Goal: Task Accomplishment & Management: Use online tool/utility

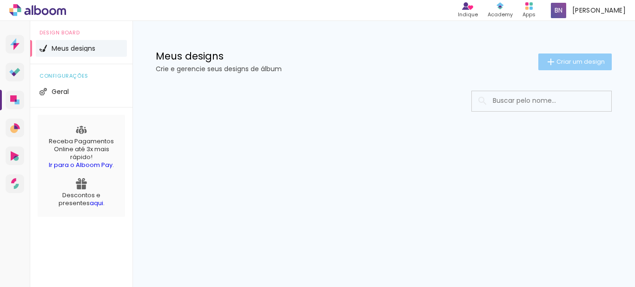
click at [540, 60] on paper-button "Criar um design" at bounding box center [574, 61] width 73 height 17
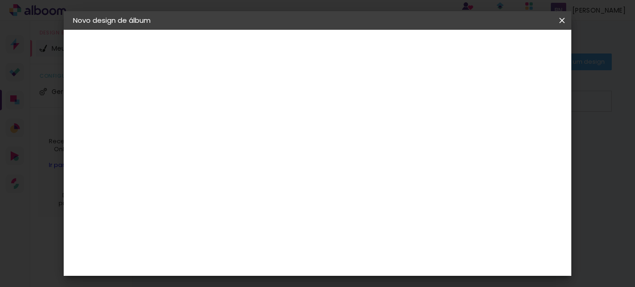
click at [225, 129] on input at bounding box center [225, 125] width 0 height 14
type input "luana"
type paper-input "luana"
click at [320, 57] on paper-button "Avançar" at bounding box center [298, 49] width 46 height 16
click at [399, 134] on paper-item "Tamanho Livre" at bounding box center [354, 141] width 89 height 20
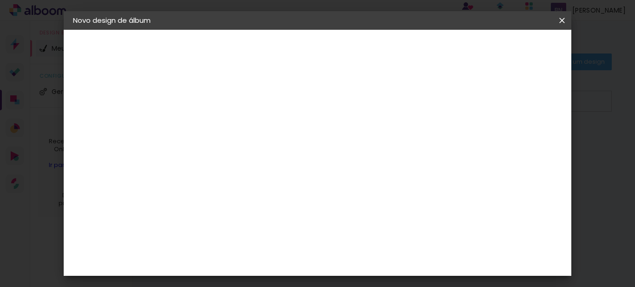
click at [399, 134] on paper-item "Tamanho Livre" at bounding box center [354, 141] width 89 height 20
click at [299, 139] on paper-input-container "País de atuação Brasil" at bounding box center [249, 149] width 100 height 21
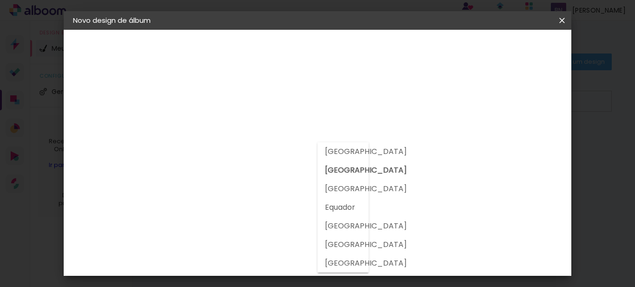
click at [242, 159] on paper-input-container at bounding box center [249, 149] width 100 height 21
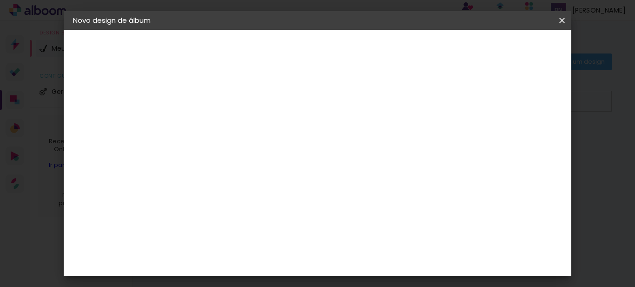
click at [285, 172] on input at bounding box center [249, 177] width 94 height 12
type input "go"
type paper-input "go"
click at [238, 209] on div "Go image" at bounding box center [230, 212] width 23 height 15
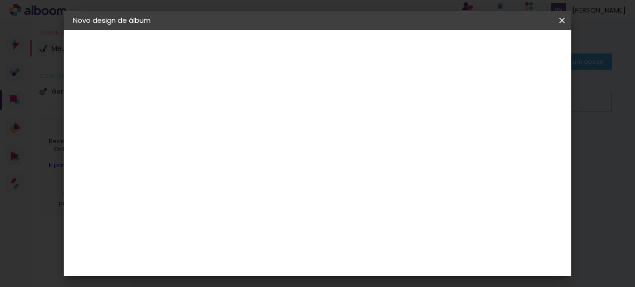
click at [213, 214] on img at bounding box center [208, 211] width 11 height 11
click at [374, 146] on paper-item "Tamanho Livre" at bounding box center [332, 141] width 83 height 20
click at [0, 0] on slot "Avançar" at bounding box center [0, 0] width 0 height 0
click at [302, 143] on span "30" at bounding box center [301, 146] width 15 height 14
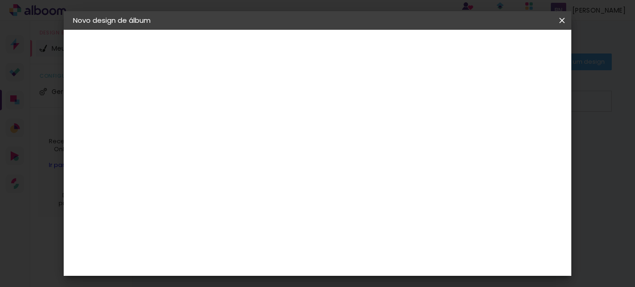
click at [307, 145] on span "30" at bounding box center [301, 146] width 15 height 14
click at [304, 146] on span "30" at bounding box center [301, 146] width 15 height 14
click at [201, 239] on input "30" at bounding box center [196, 240] width 24 height 14
type input "20"
type paper-input "20"
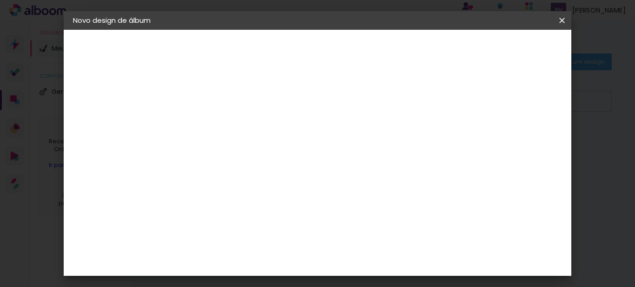
click at [415, 132] on div "30 cm cm cm mm A maioria das encadernadoras sugere 5mm de sangria." at bounding box center [356, 155] width 343 height 74
click at [376, 234] on input "60" at bounding box center [369, 237] width 24 height 14
type input "20"
type paper-input "20"
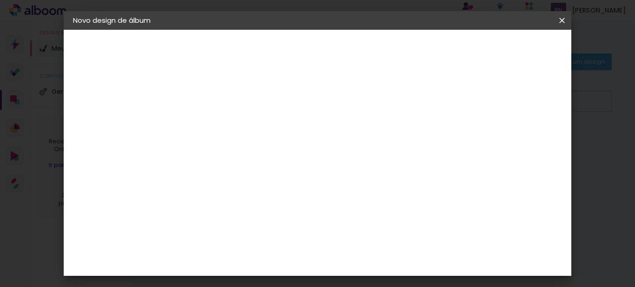
click at [393, 134] on div "10 cm cm cm mm A maioria das encadernadoras sugere 5mm de sangria." at bounding box center [289, 97] width 209 height 74
click at [393, 30] on div "mm Mostrar sangria 10 cm cm cm mm A maioria das encadernadoras sugere 5mm de sa…" at bounding box center [289, 30] width 209 height 0
click at [343, 152] on span "cm" at bounding box center [347, 146] width 11 height 14
drag, startPoint x: 339, startPoint y: 150, endPoint x: 353, endPoint y: 140, distance: 16.8
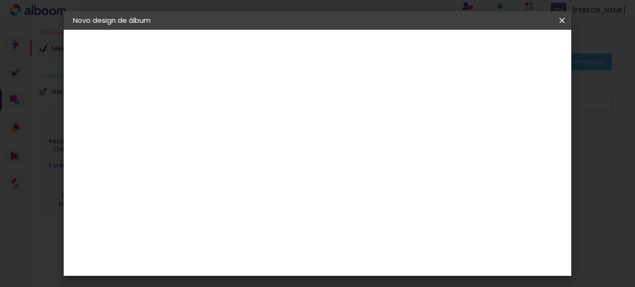
click at [339, 148] on span "10" at bounding box center [335, 146] width 13 height 14
type input "6"
type paper-input "6"
click at [453, 147] on input "6" at bounding box center [446, 148] width 17 height 14
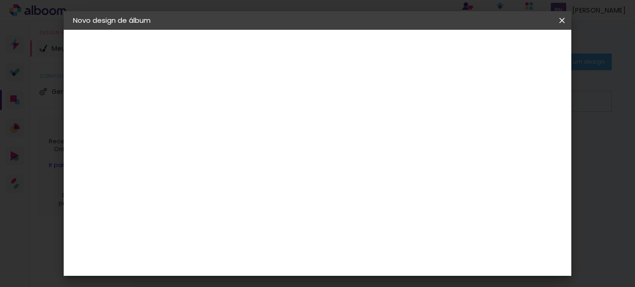
drag, startPoint x: 337, startPoint y: 142, endPoint x: 370, endPoint y: 141, distance: 33.0
click at [338, 141] on span "10" at bounding box center [335, 146] width 13 height 14
drag, startPoint x: 542, startPoint y: 138, endPoint x: 538, endPoint y: 110, distance: 28.1
click at [393, 133] on div "10 cm cm cm mm A maioria das encadernadoras sugere 5mm de sangria." at bounding box center [289, 104] width 209 height 74
click at [379, 56] on paper-button "Iniciar design" at bounding box center [359, 52] width 40 height 22
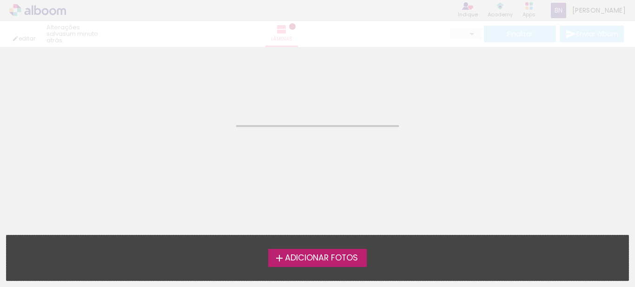
click at [328, 262] on span "Adicionar Fotos" at bounding box center [321, 258] width 73 height 8
click at [0, 0] on input "file" at bounding box center [0, 0] width 0 height 0
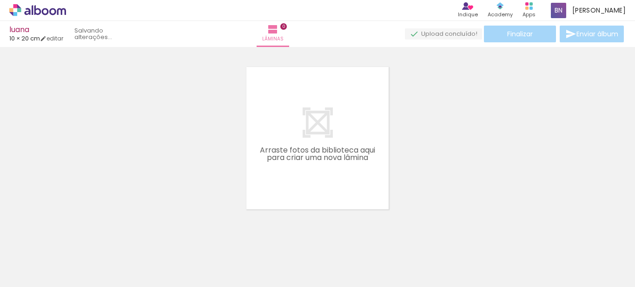
scroll to position [12, 0]
click at [40, 274] on span "Adicionar Fotos" at bounding box center [33, 274] width 28 height 10
click at [0, 0] on input "file" at bounding box center [0, 0] width 0 height 0
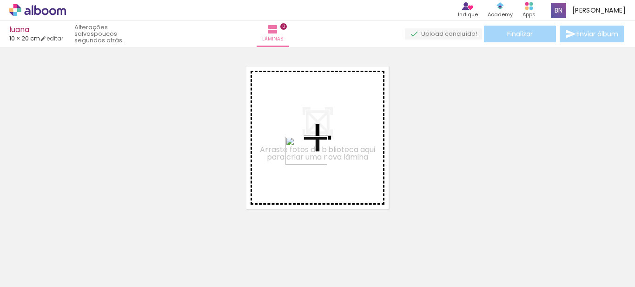
drag, startPoint x: 186, startPoint y: 260, endPoint x: 314, endPoint y: 162, distance: 161.4
click at [316, 161] on quentale-workspace at bounding box center [317, 143] width 635 height 287
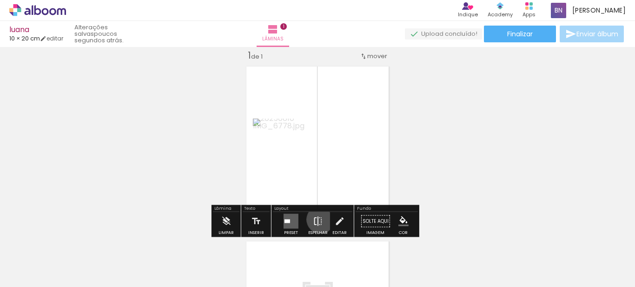
click at [318, 219] on iron-icon at bounding box center [318, 221] width 10 height 19
click at [353, 149] on div "Largura Cor" at bounding box center [354, 143] width 17 height 14
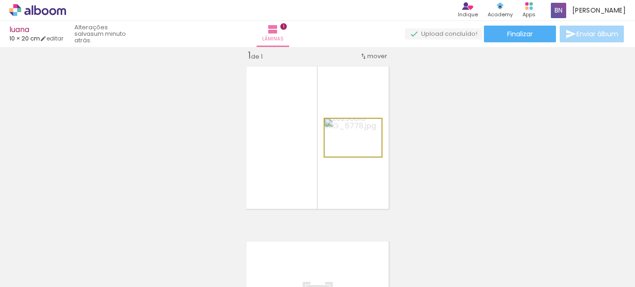
drag, startPoint x: 321, startPoint y: 156, endPoint x: 326, endPoint y: 154, distance: 5.3
click at [324, 156] on quentale-photo at bounding box center [352, 138] width 57 height 38
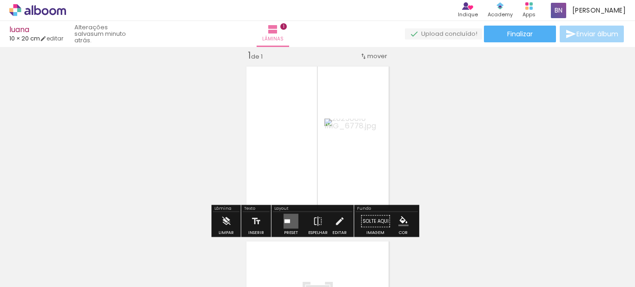
click at [327, 154] on quentale-photo at bounding box center [352, 138] width 57 height 38
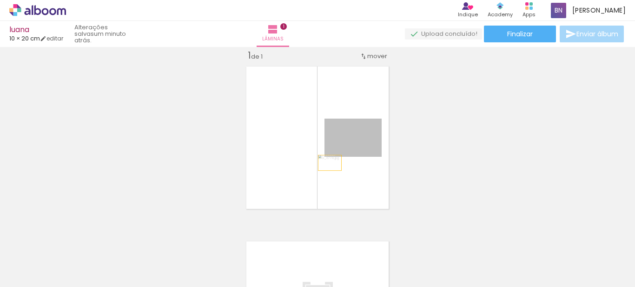
drag, startPoint x: 327, startPoint y: 155, endPoint x: 325, endPoint y: 164, distance: 8.5
click at [325, 164] on quentale-layouter at bounding box center [318, 138] width 152 height 152
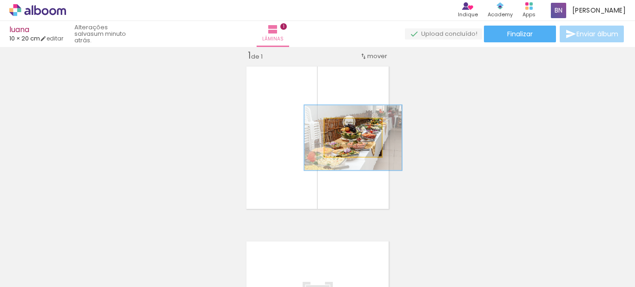
drag, startPoint x: 346, startPoint y: 129, endPoint x: 361, endPoint y: 131, distance: 15.4
type paper-slider "170"
click at [361, 131] on div at bounding box center [359, 128] width 15 height 15
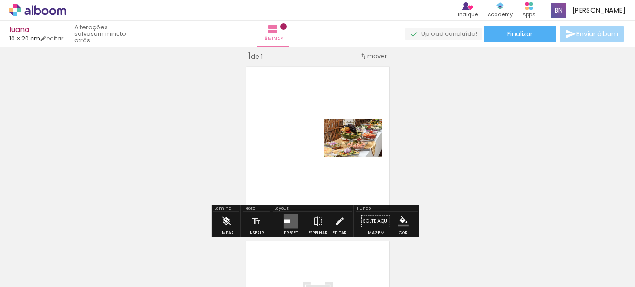
click at [225, 218] on iron-icon at bounding box center [226, 221] width 10 height 19
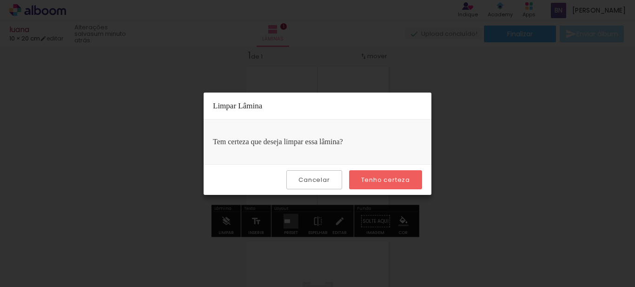
click at [312, 185] on paper-button "Cancelar" at bounding box center [313, 179] width 55 height 19
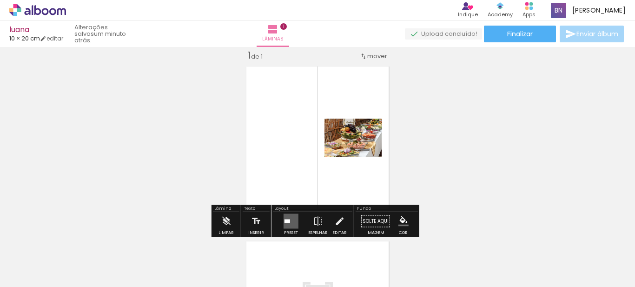
click at [365, 151] on quentale-photo at bounding box center [352, 138] width 57 height 38
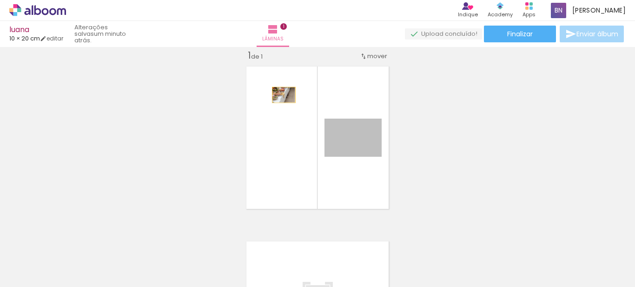
drag, startPoint x: 378, startPoint y: 156, endPoint x: 280, endPoint y: 95, distance: 115.1
click at [280, 95] on quentale-layouter at bounding box center [318, 138] width 152 height 152
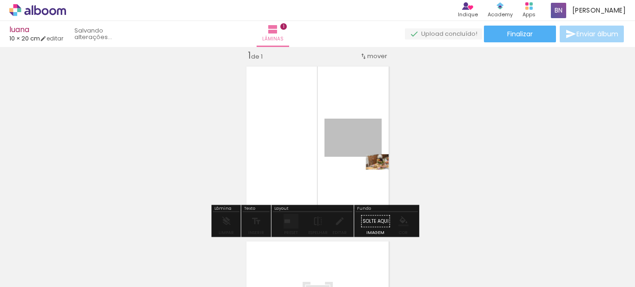
drag, startPoint x: 351, startPoint y: 147, endPoint x: 374, endPoint y: 160, distance: 26.0
click at [374, 161] on quentale-layouter at bounding box center [318, 138] width 152 height 152
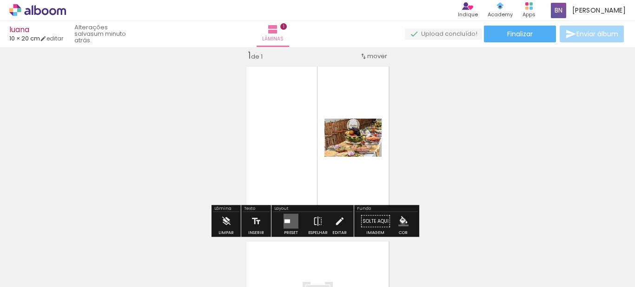
click at [400, 221] on iron-icon "color picker" at bounding box center [403, 221] width 10 height 10
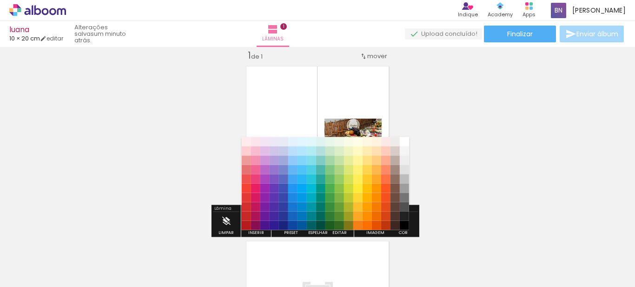
click at [442, 164] on div "Inserir lâmina 1 de 1" at bounding box center [317, 213] width 635 height 350
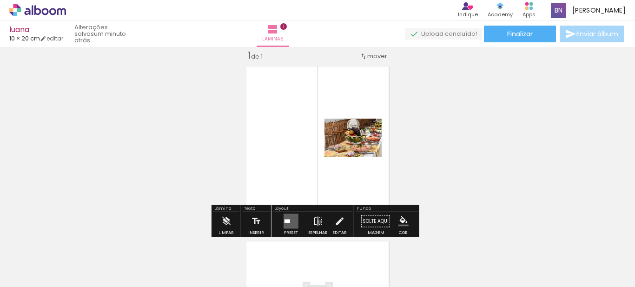
click at [317, 222] on iron-icon at bounding box center [318, 221] width 10 height 19
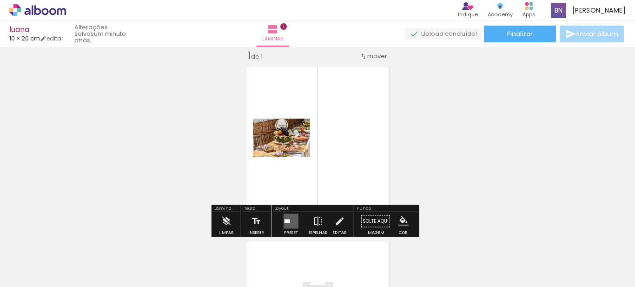
click at [317, 222] on iron-icon at bounding box center [318, 221] width 10 height 19
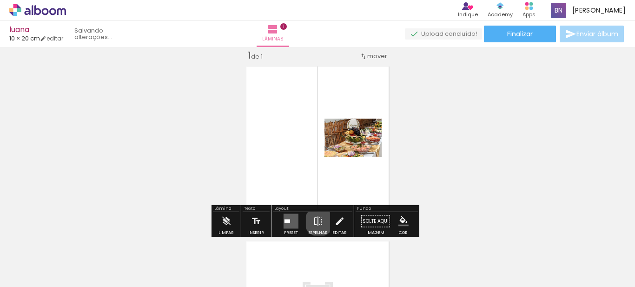
click at [317, 222] on iron-icon at bounding box center [318, 221] width 10 height 19
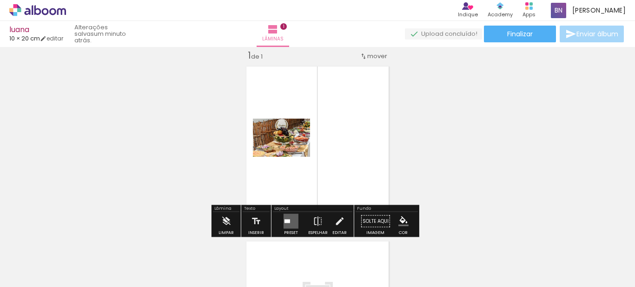
click at [0, 0] on slot "P&B" at bounding box center [0, 0] width 0 height 0
click at [274, 141] on div "Largura Cor" at bounding box center [282, 143] width 17 height 14
click at [279, 143] on div at bounding box center [282, 142] width 11 height 9
click at [0, 0] on slot "P&B" at bounding box center [0, 0] width 0 height 0
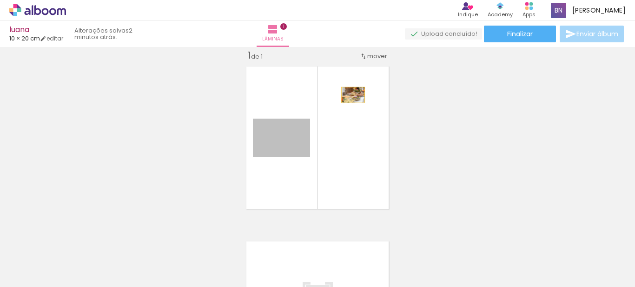
drag, startPoint x: 303, startPoint y: 149, endPoint x: 350, endPoint y: 95, distance: 71.5
click at [350, 95] on quentale-layouter at bounding box center [318, 138] width 152 height 152
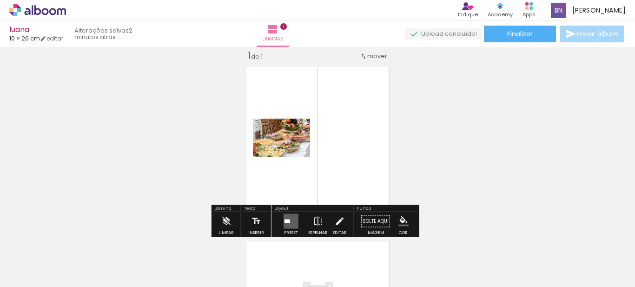
drag, startPoint x: 448, startPoint y: 27, endPoint x: 445, endPoint y: 33, distance: 6.5
click at [446, 30] on div "Finalizar Enviar álbum" at bounding box center [515, 34] width 221 height 17
click at [444, 34] on quentale-upload-monitor at bounding box center [443, 34] width 77 height 12
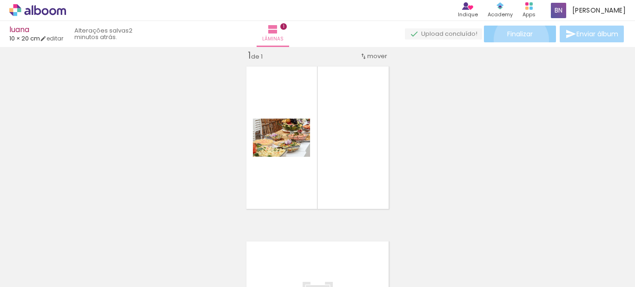
click at [518, 40] on paper-button "Finalizar" at bounding box center [520, 34] width 72 height 17
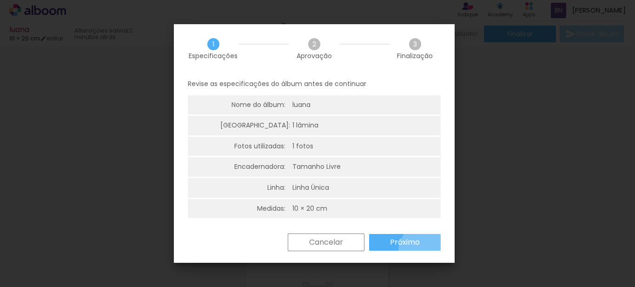
click at [423, 250] on paper-button "Próximo" at bounding box center [405, 242] width 72 height 17
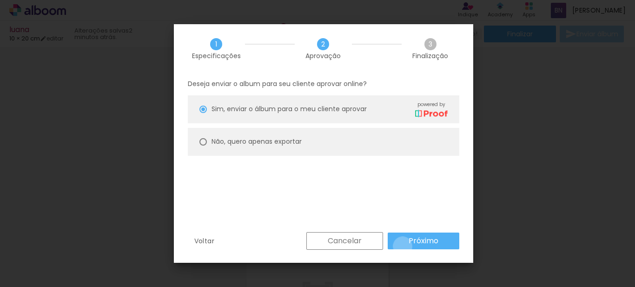
click at [403, 246] on paper-button "Próximo" at bounding box center [424, 240] width 72 height 17
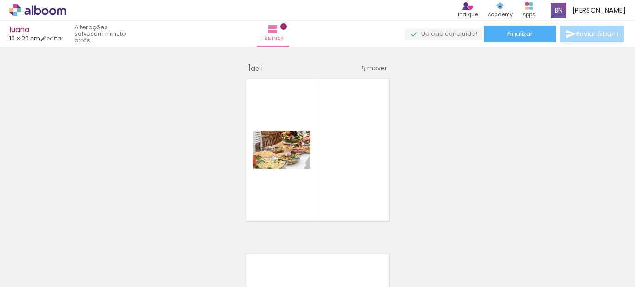
click at [507, 24] on div "luana 10 × 20 cm editar um minuto atrás. Lâminas 1 Finalizar Enviar álbum" at bounding box center [317, 23] width 635 height 47
click at [501, 36] on paper-button "Finalizar" at bounding box center [520, 34] width 72 height 17
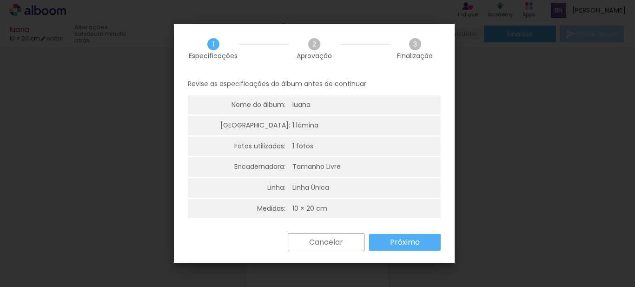
click at [0, 0] on slot "Próximo" at bounding box center [0, 0] width 0 height 0
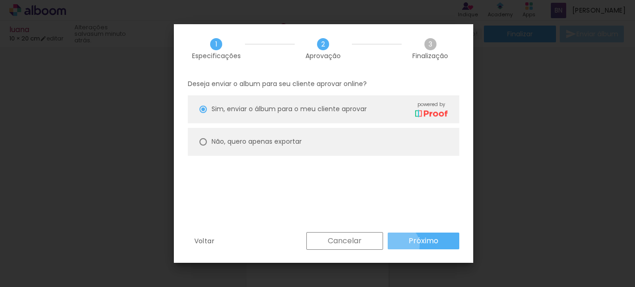
click at [399, 245] on paper-button "Próximo" at bounding box center [424, 240] width 72 height 17
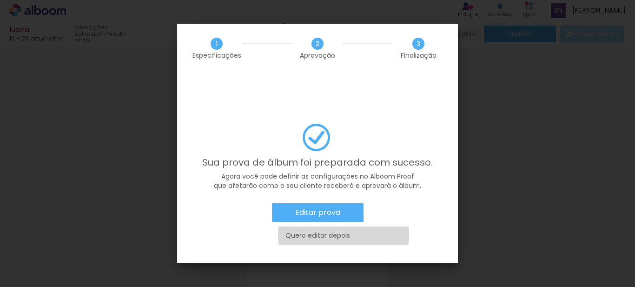
click at [0, 0] on slot "Quero editar depois" at bounding box center [0, 0] width 0 height 0
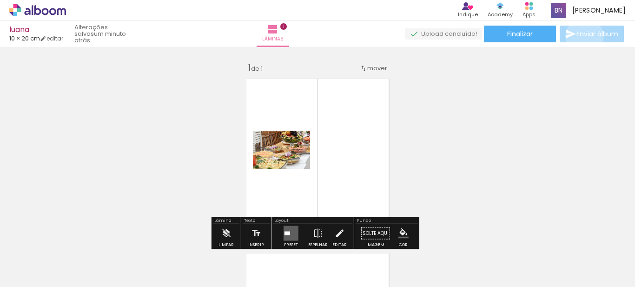
click at [582, 37] on span "Enviar álbum" at bounding box center [597, 34] width 42 height 7
click at [513, 34] on span "Finalizar" at bounding box center [520, 34] width 26 height 7
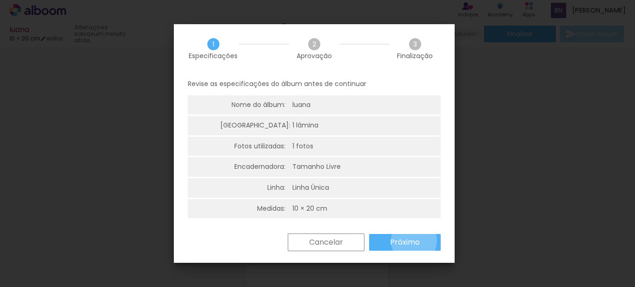
click at [0, 0] on slot "Próximo" at bounding box center [0, 0] width 0 height 0
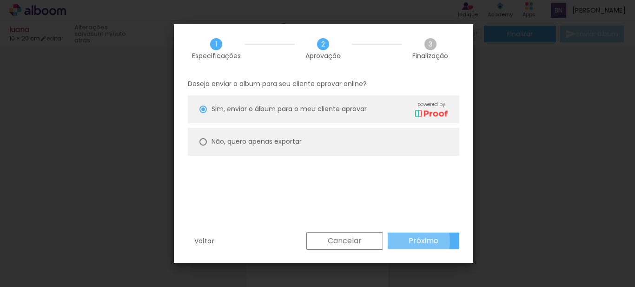
click at [0, 0] on slot "Próximo" at bounding box center [0, 0] width 0 height 0
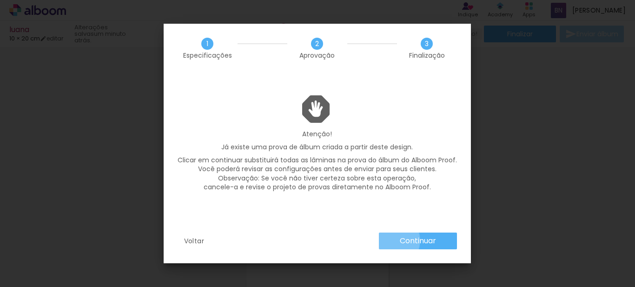
click at [390, 240] on paper-button "Continuar" at bounding box center [418, 240] width 78 height 17
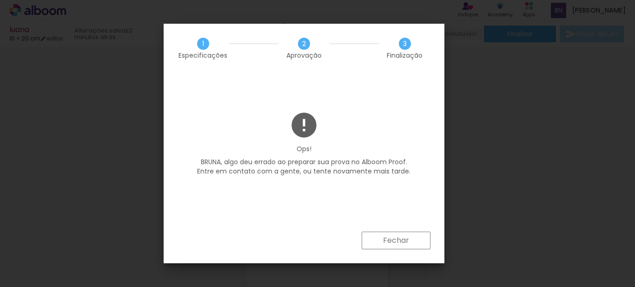
click at [0, 0] on slot "Fechar" at bounding box center [0, 0] width 0 height 0
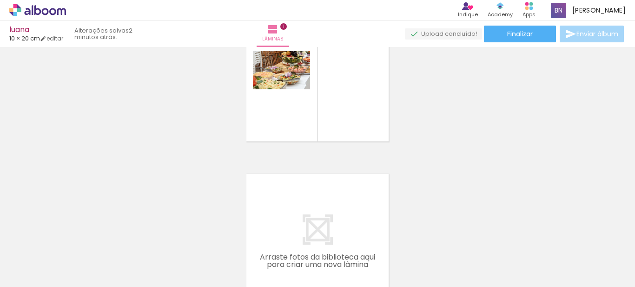
scroll to position [65, 0]
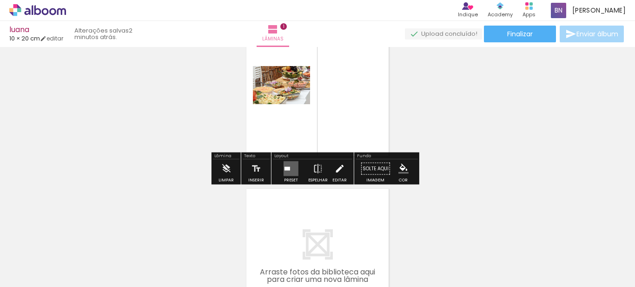
click at [335, 173] on iron-icon at bounding box center [339, 168] width 10 height 19
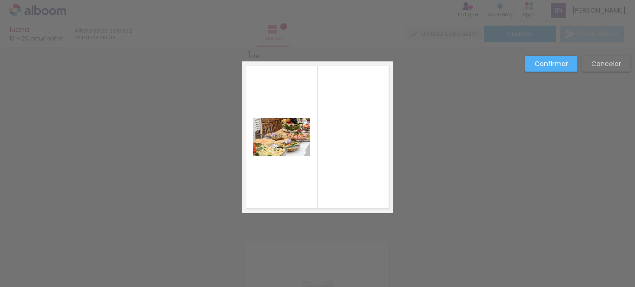
scroll to position [12, 0]
click at [236, 142] on div "Confirmar Cancelar" at bounding box center [317, 221] width 635 height 372
click at [294, 137] on quentale-photo at bounding box center [281, 138] width 57 height 38
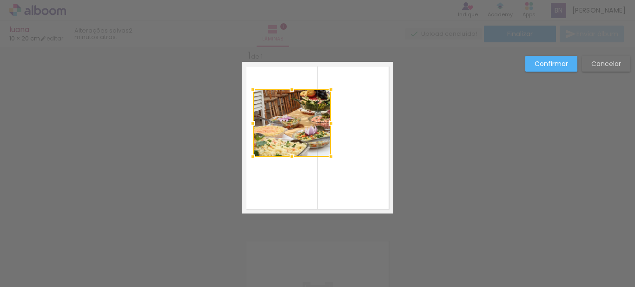
drag, startPoint x: 307, startPoint y: 118, endPoint x: 316, endPoint y: 100, distance: 20.0
click at [324, 90] on div at bounding box center [331, 89] width 19 height 19
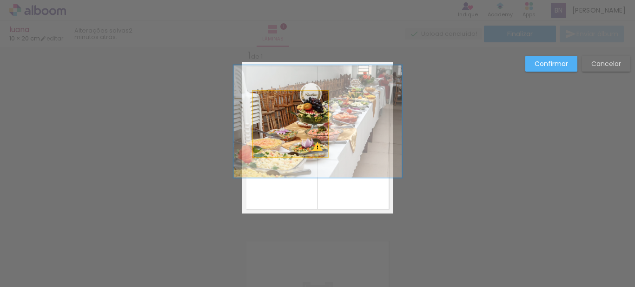
drag, startPoint x: 306, startPoint y: 124, endPoint x: 305, endPoint y: 136, distance: 12.2
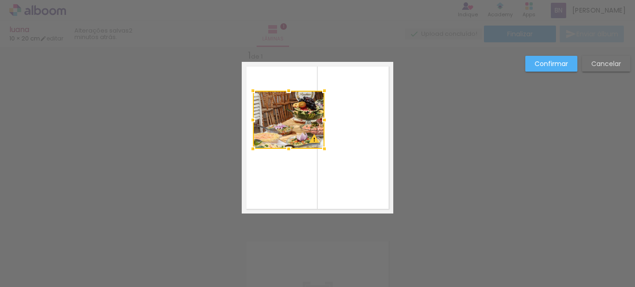
drag, startPoint x: 322, startPoint y: 154, endPoint x: 318, endPoint y: 146, distance: 8.5
click at [318, 146] on div at bounding box center [324, 148] width 19 height 19
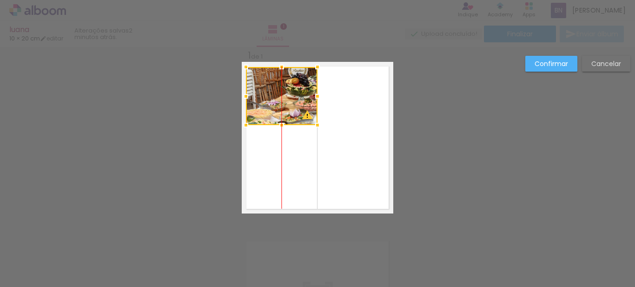
drag, startPoint x: 288, startPoint y: 121, endPoint x: 275, endPoint y: 97, distance: 27.3
click at [275, 97] on div at bounding box center [282, 96] width 72 height 58
click at [286, 130] on div at bounding box center [281, 125] width 19 height 19
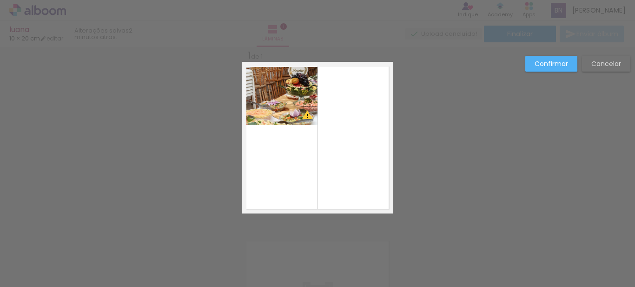
click at [0, 0] on slot "Confirmar" at bounding box center [0, 0] width 0 height 0
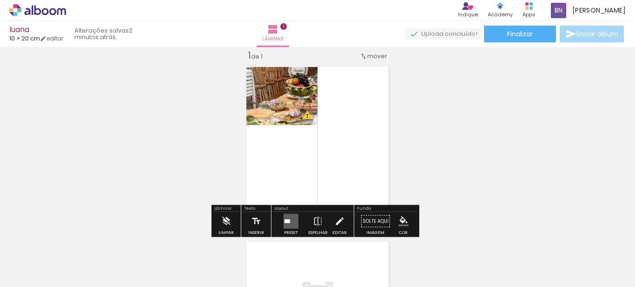
click at [206, 265] on div at bounding box center [197, 255] width 46 height 31
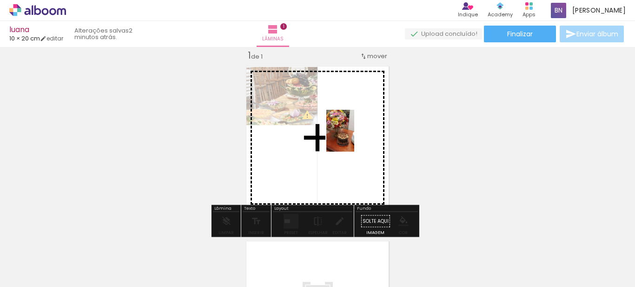
drag, startPoint x: 171, startPoint y: 255, endPoint x: 356, endPoint y: 138, distance: 219.2
click at [356, 138] on quentale-workspace at bounding box center [317, 143] width 635 height 287
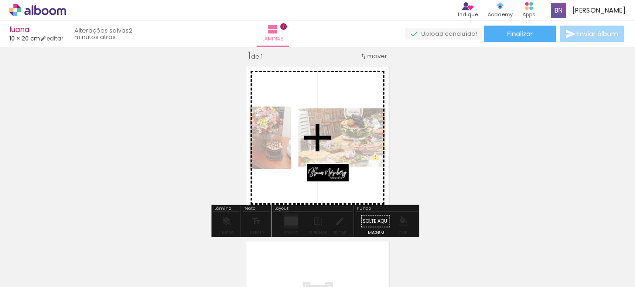
drag, startPoint x: 89, startPoint y: 257, endPoint x: 335, endPoint y: 192, distance: 254.3
click at [335, 192] on quentale-workspace at bounding box center [317, 143] width 635 height 287
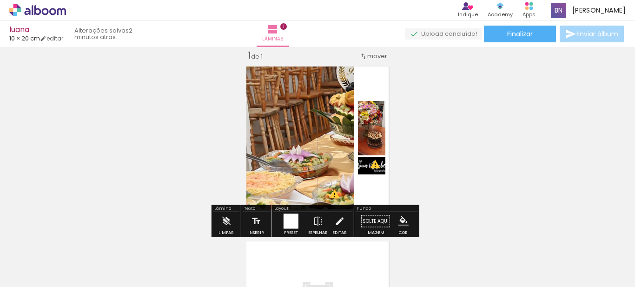
click at [285, 223] on div at bounding box center [291, 221] width 15 height 15
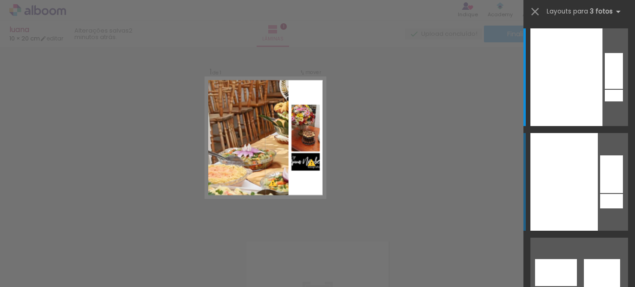
click at [561, 126] on div at bounding box center [566, 77] width 72 height 98
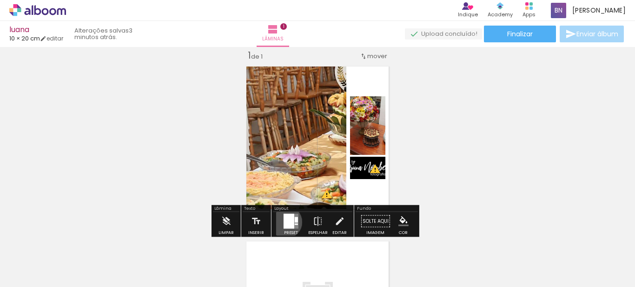
drag, startPoint x: 283, startPoint y: 222, endPoint x: 548, endPoint y: 175, distance: 269.2
click at [284, 222] on div at bounding box center [289, 221] width 11 height 15
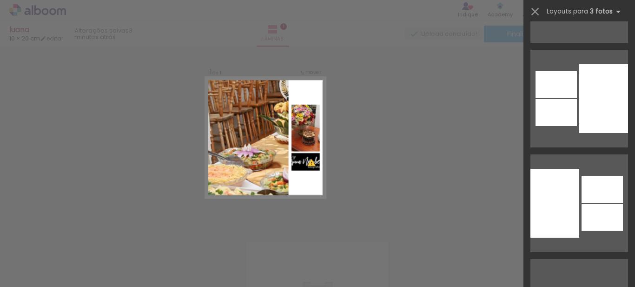
scroll to position [2410, 0]
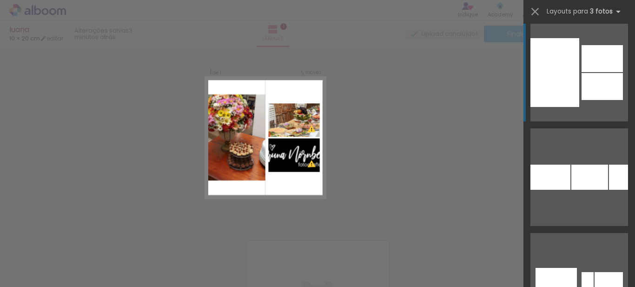
click at [562, 165] on div at bounding box center [550, 177] width 40 height 25
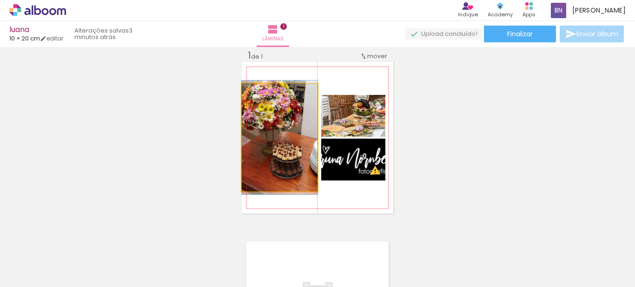
click at [287, 160] on quentale-photo at bounding box center [280, 137] width 76 height 107
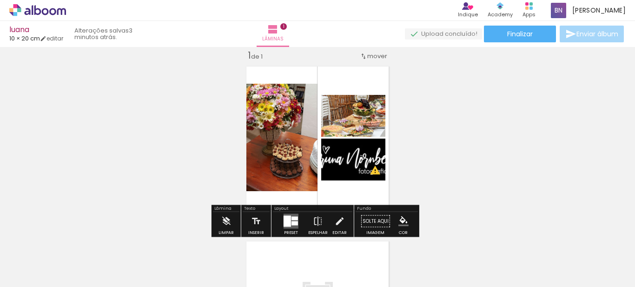
click at [324, 126] on div "P&B" at bounding box center [333, 119] width 18 height 14
click at [410, 104] on div "Inserir lâmina 1 de 1 O Designbox precisará aumentar a sua imagem em 647% para …" at bounding box center [317, 213] width 635 height 350
click at [266, 220] on div "Inserir" at bounding box center [256, 224] width 27 height 24
click at [285, 217] on div at bounding box center [287, 221] width 7 height 11
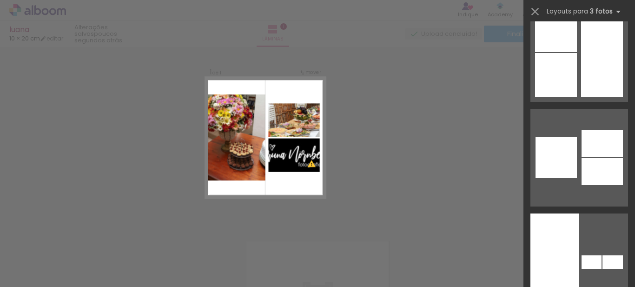
scroll to position [3624, 0]
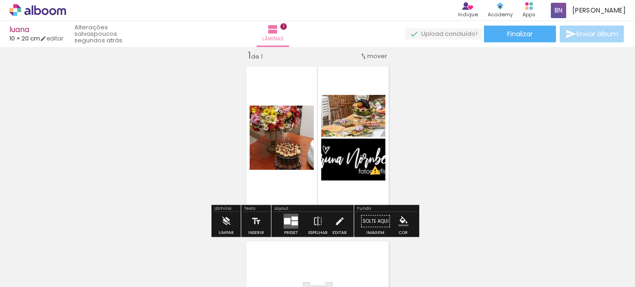
click at [287, 120] on div at bounding box center [287, 115] width 32 height 15
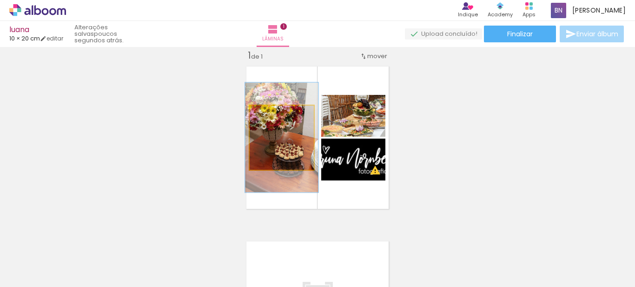
drag, startPoint x: 281, startPoint y: 115, endPoint x: 267, endPoint y: 120, distance: 14.9
click at [268, 120] on div at bounding box center [275, 115] width 15 height 15
click at [280, 138] on quentale-photo at bounding box center [282, 138] width 64 height 64
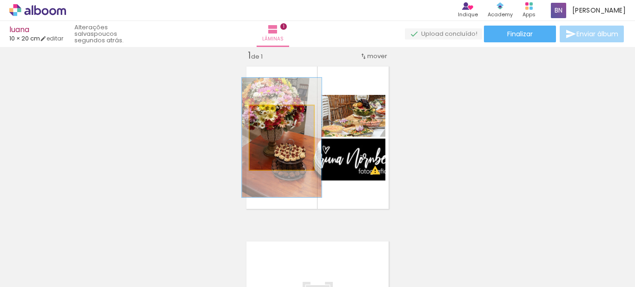
type paper-slider "124"
click at [278, 114] on div at bounding box center [278, 115] width 8 height 8
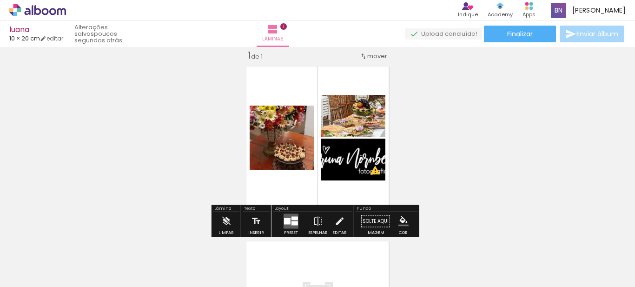
click at [439, 142] on div "Inserir lâmina 1 de 1 O Designbox precisará aumentar a sua imagem em 647% para …" at bounding box center [317, 213] width 635 height 350
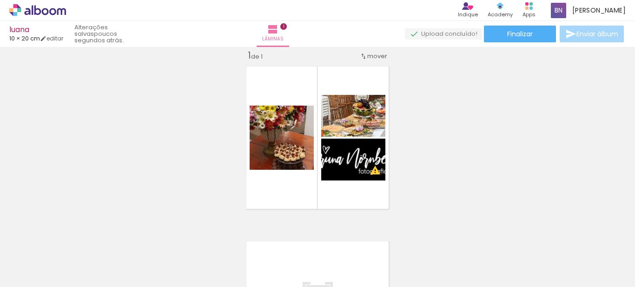
click at [450, 33] on quentale-upload-monitor at bounding box center [443, 34] width 77 height 12
click at [533, 39] on paper-button "Finalizar" at bounding box center [520, 34] width 72 height 17
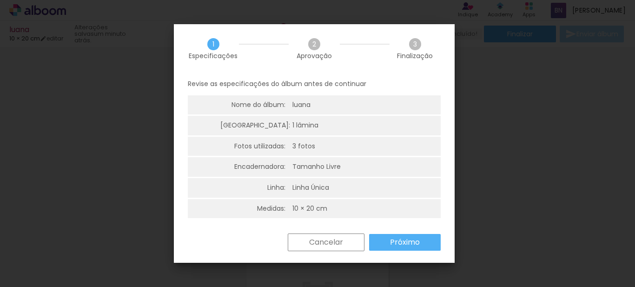
click at [0, 0] on slot "Próximo" at bounding box center [0, 0] width 0 height 0
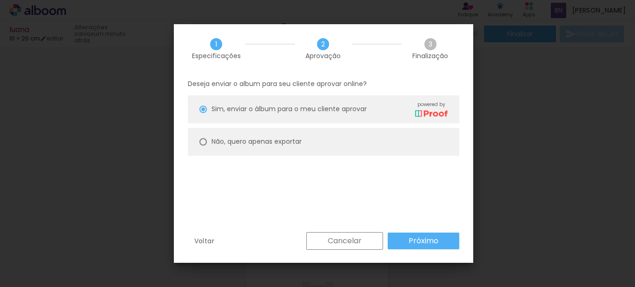
click at [394, 245] on paper-button "Próximo" at bounding box center [424, 240] width 72 height 17
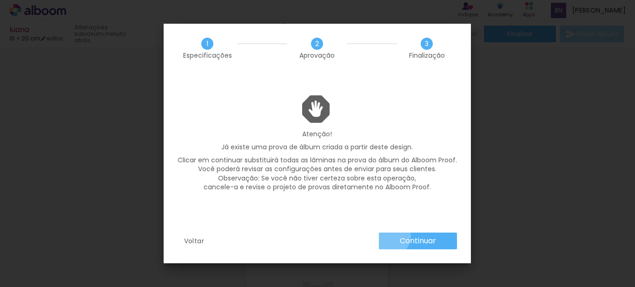
click at [390, 236] on paper-button "Continuar" at bounding box center [418, 240] width 78 height 17
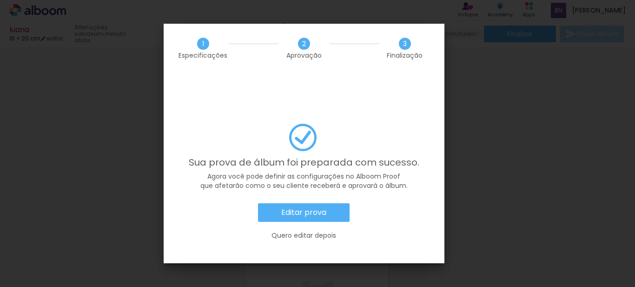
click at [0, 0] on slot "Editar prova" at bounding box center [0, 0] width 0 height 0
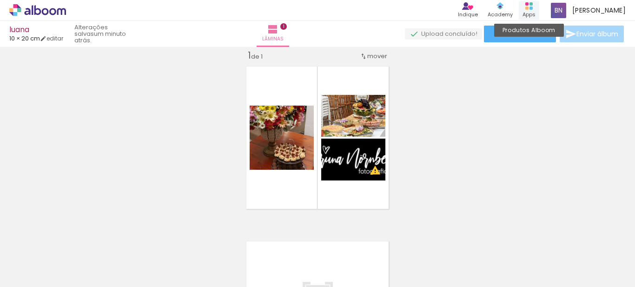
click at [539, 7] on div "Produtos Alboom Apps" at bounding box center [529, 10] width 20 height 19
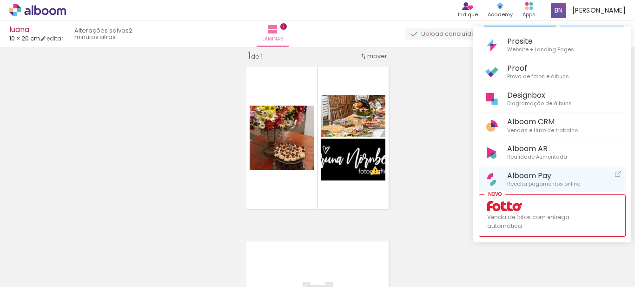
click at [583, 177] on link "Alboom Pay Receba pagamentos online" at bounding box center [552, 179] width 147 height 25
